Goal: Download file/media

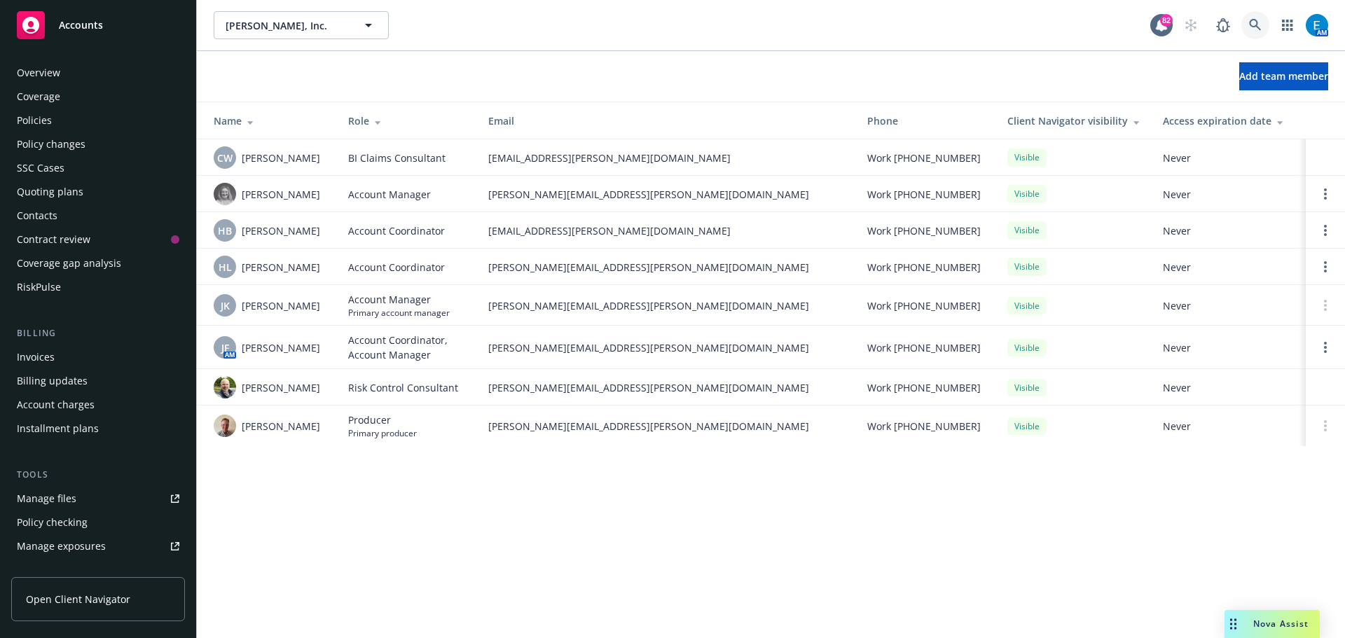
click at [1253, 22] on icon at bounding box center [1255, 25] width 13 height 13
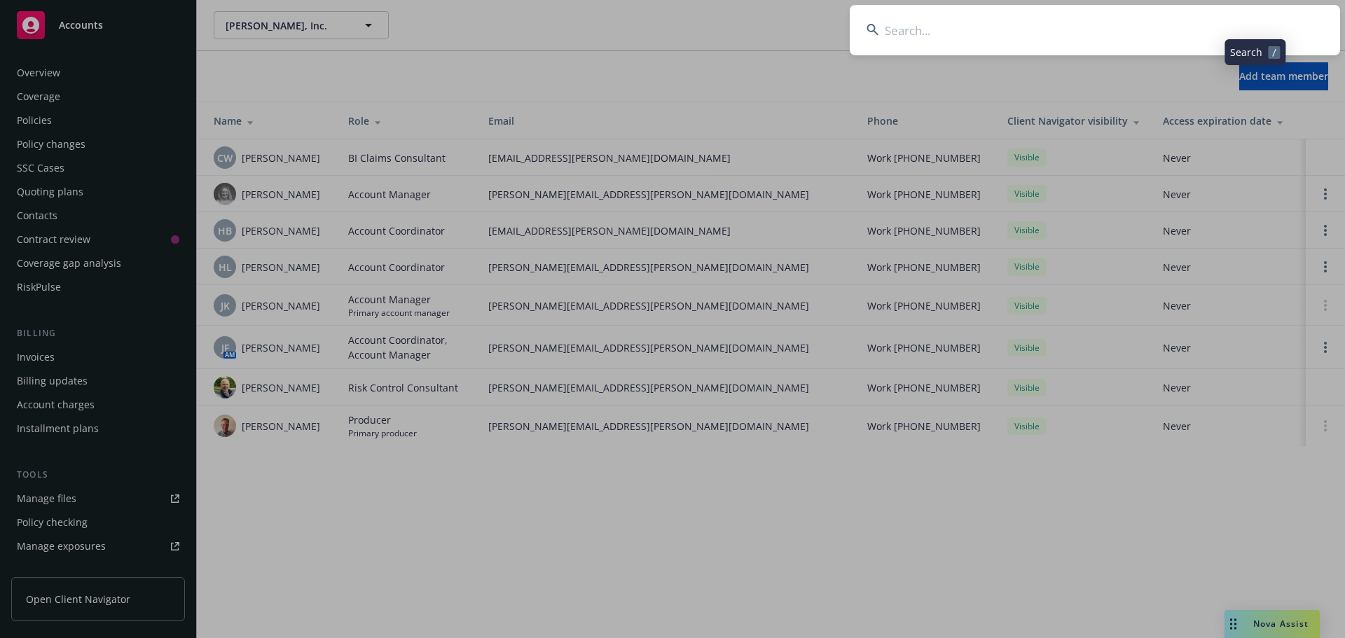
click at [1171, 25] on input at bounding box center [1095, 30] width 490 height 50
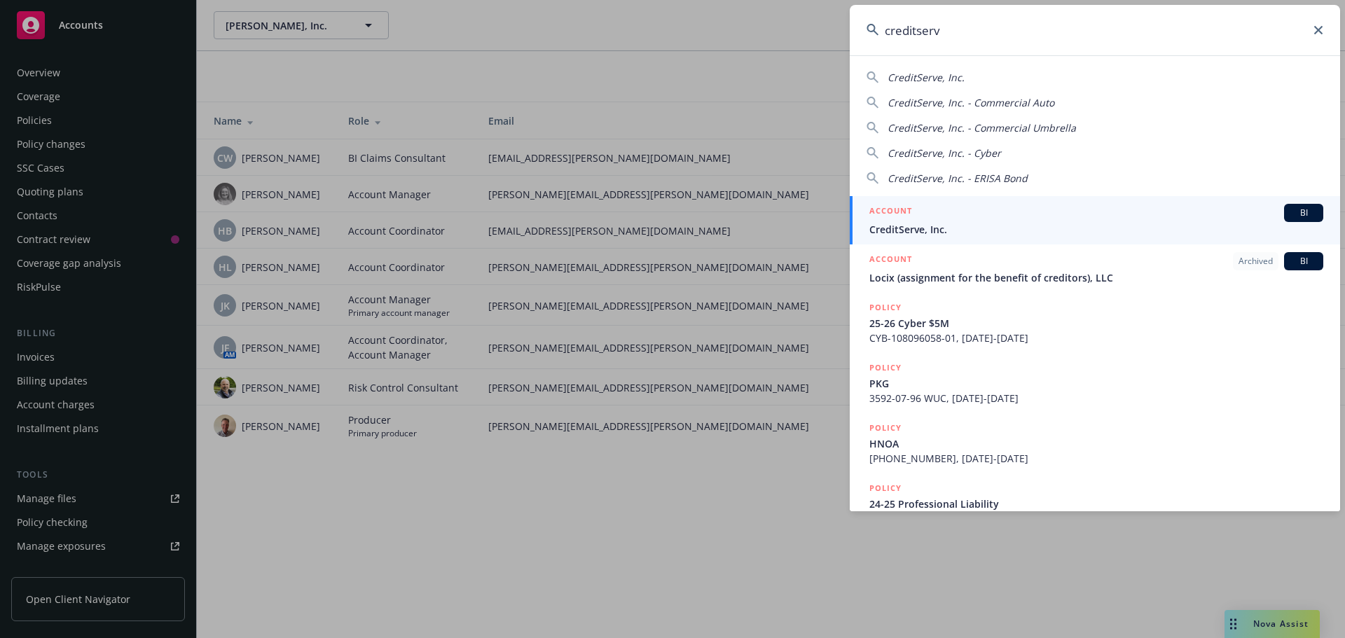
type input "creditserve"
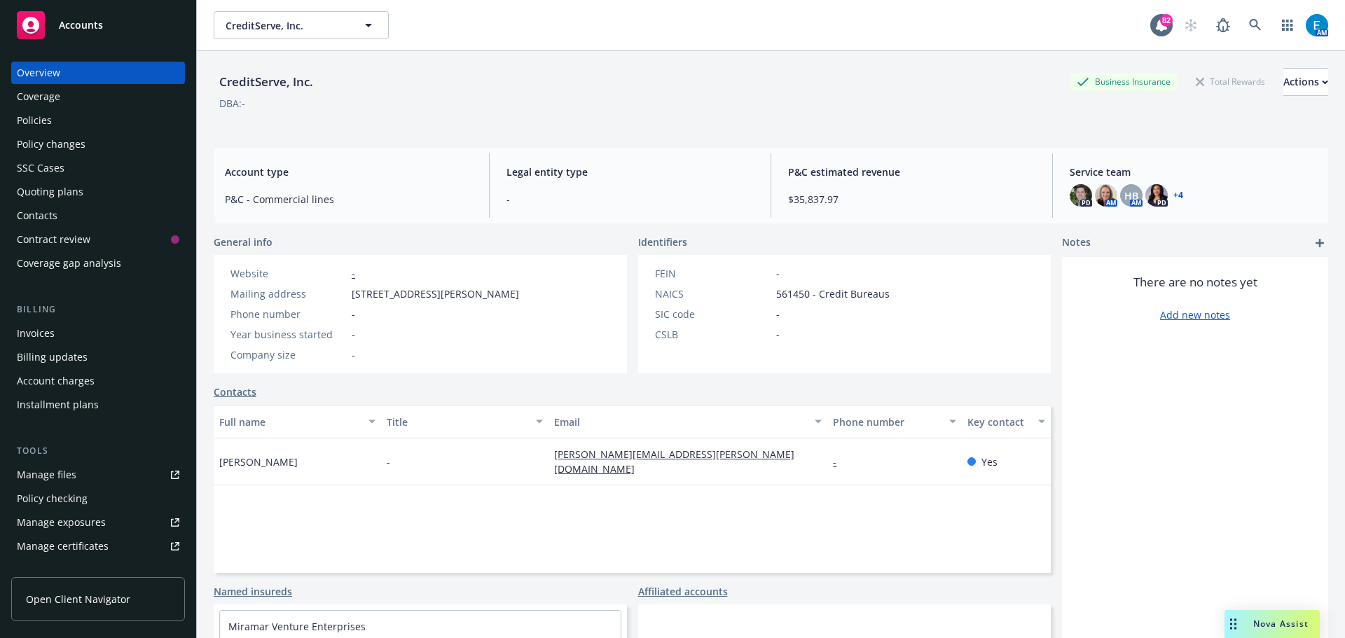
click at [44, 117] on div "Policies" at bounding box center [34, 120] width 35 height 22
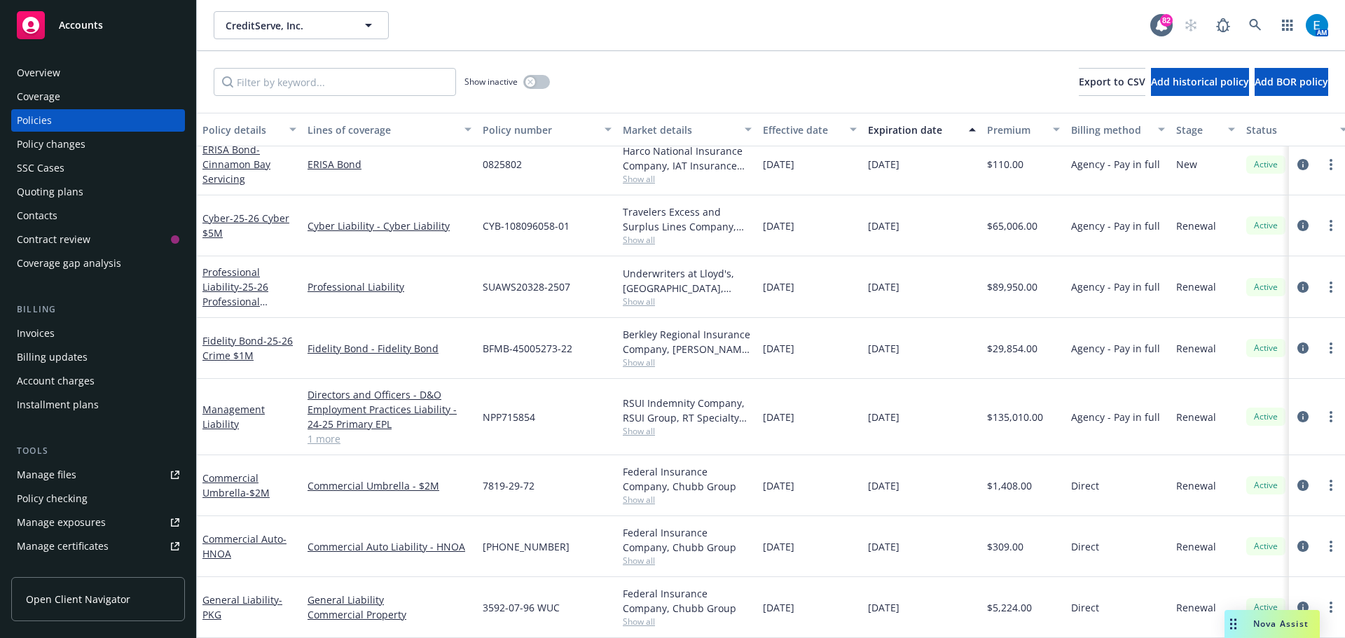
scroll to position [2, 0]
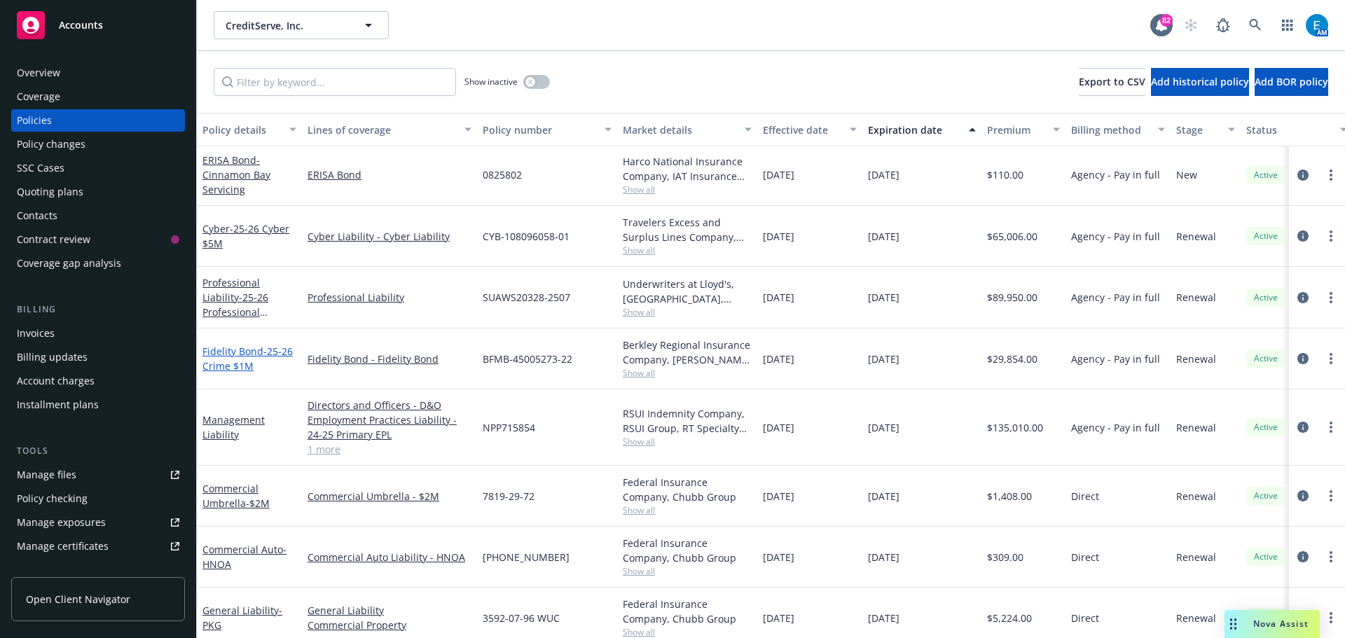
click at [222, 349] on link "Fidelity Bond - 25-26 Crime $1M" at bounding box center [247, 359] width 90 height 28
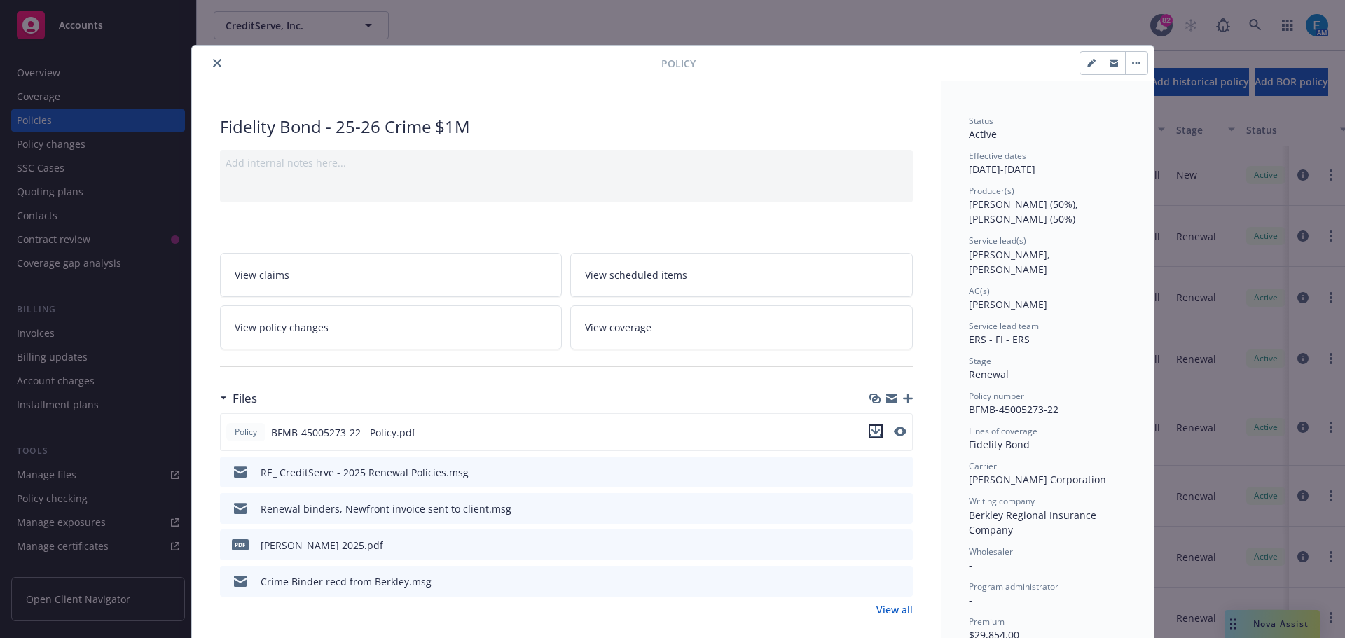
click at [871, 431] on icon "download file" at bounding box center [875, 430] width 9 height 8
click at [213, 62] on icon "close" at bounding box center [217, 63] width 8 height 8
